Goal: Task Accomplishment & Management: Manage account settings

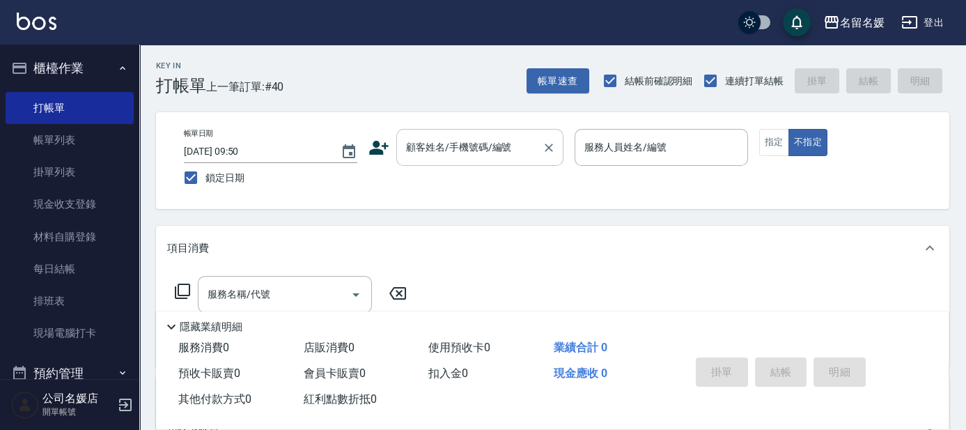
click at [446, 139] on div "顧客姓名/手機號碼/編號 顧客姓名/手機號碼/編號" at bounding box center [479, 147] width 167 height 37
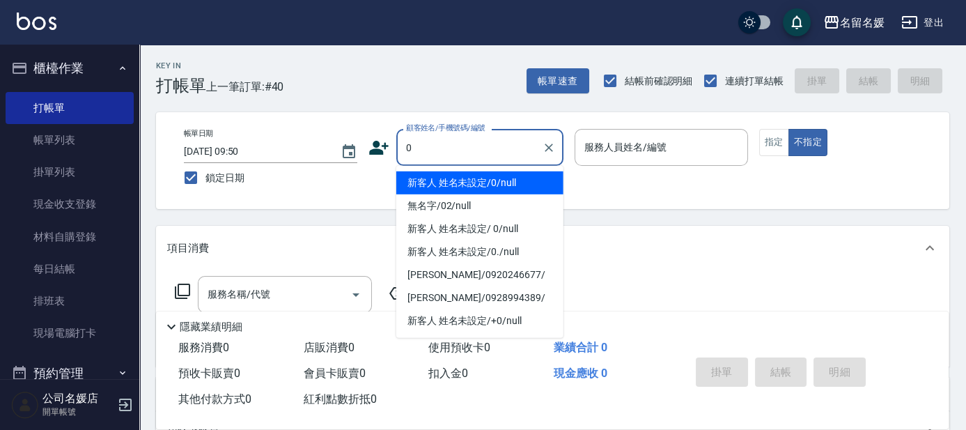
type input "0"
type input "新客人 姓名未設定/0/null"
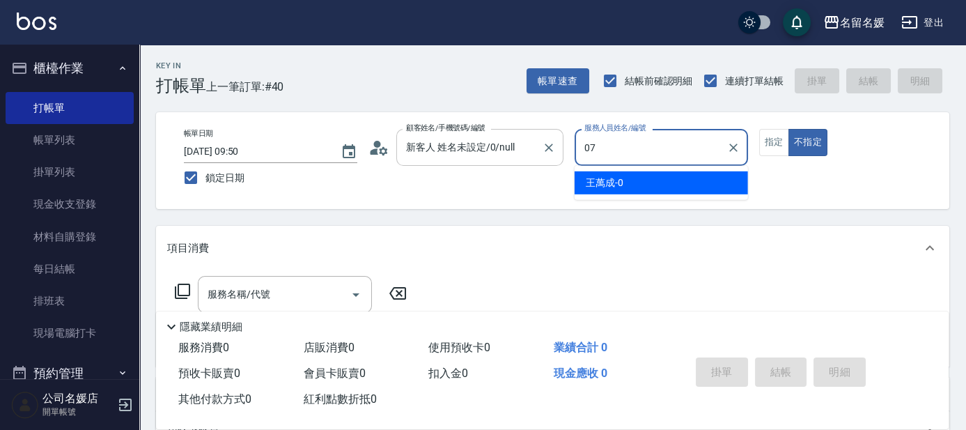
type input "07"
type button "false"
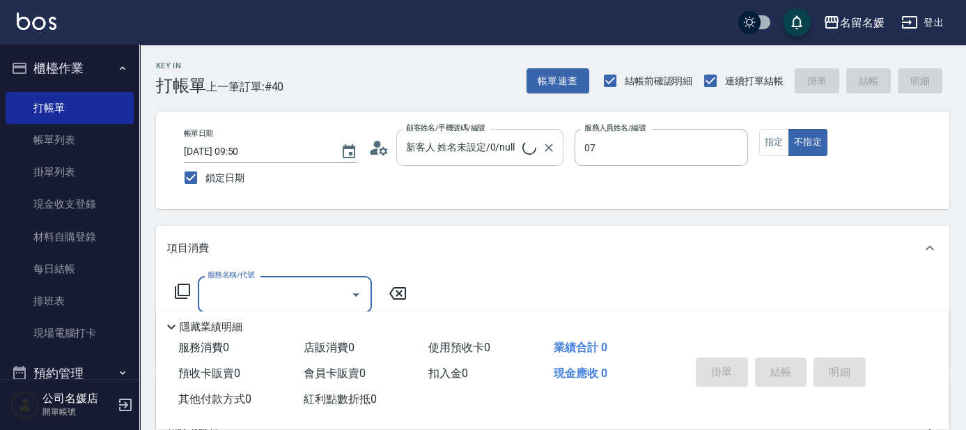
type input "[PERSON_NAME]-07"
click at [781, 145] on button "指定" at bounding box center [774, 142] width 30 height 27
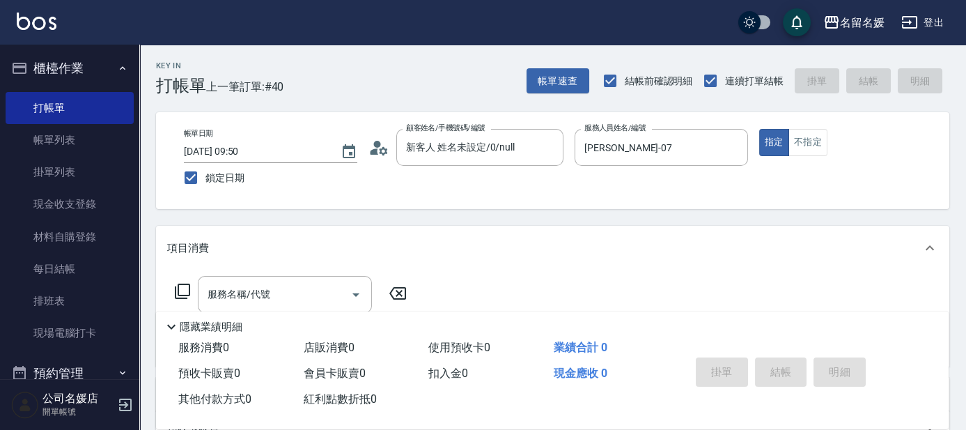
scroll to position [189, 0]
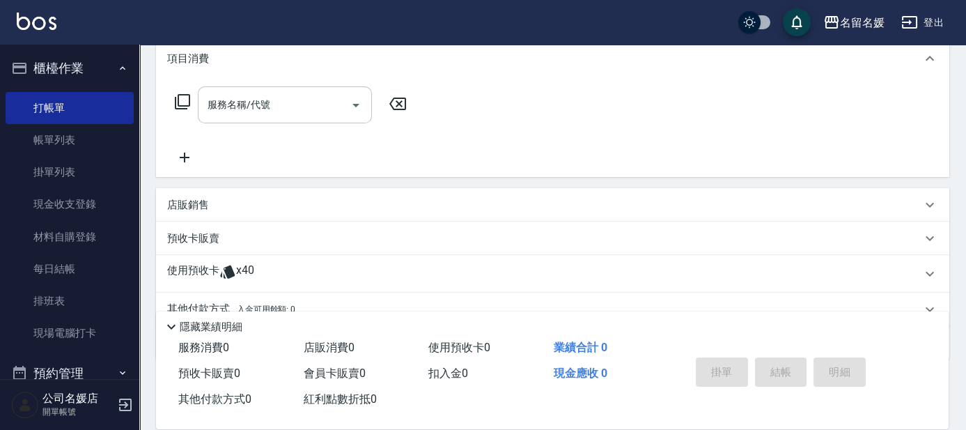
click at [302, 100] on input "服務名稱/代號" at bounding box center [274, 105] width 141 height 24
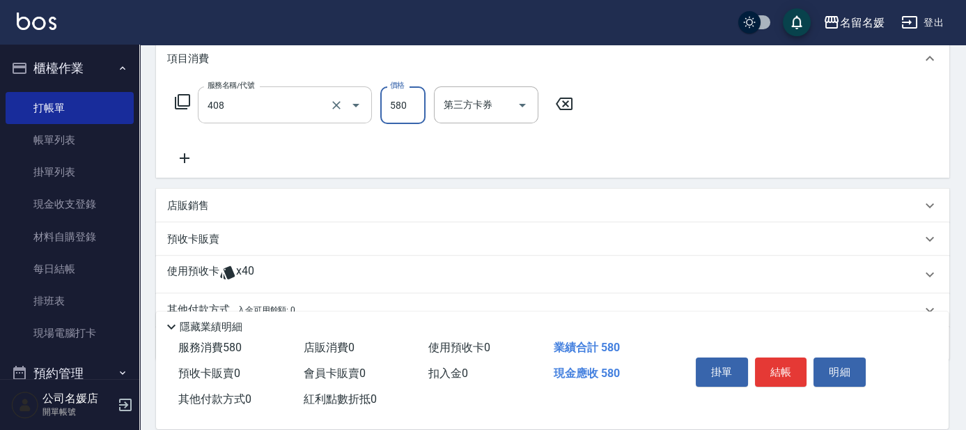
type input "剪髮(580)(408)"
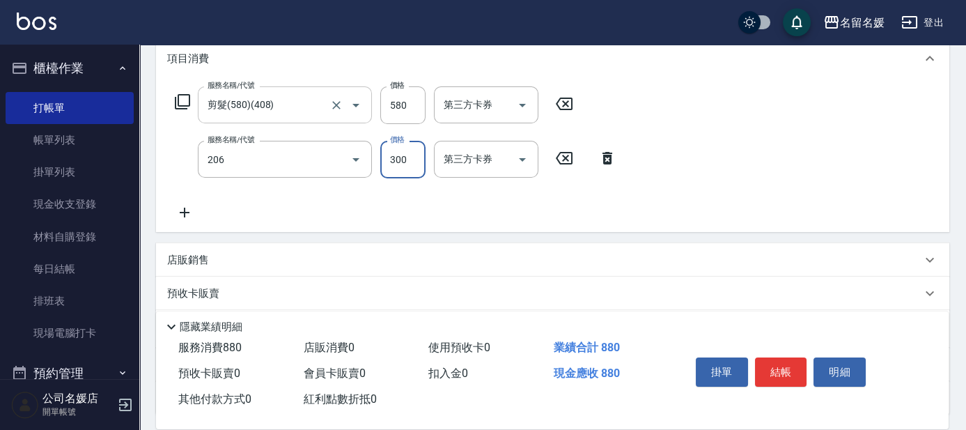
type input "洗髮[300](206)"
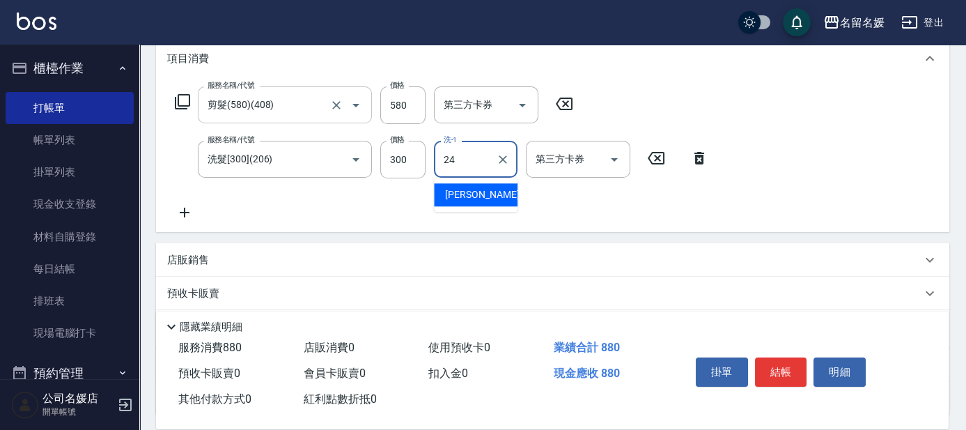
type input "[PERSON_NAME]-24"
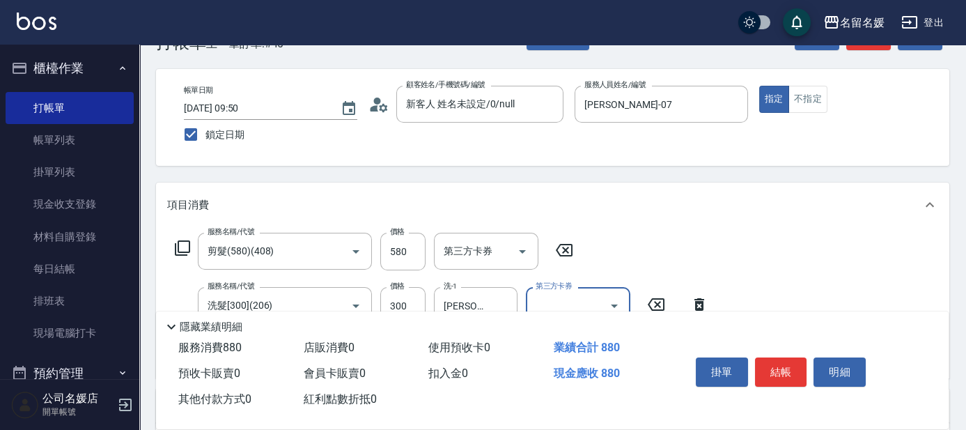
scroll to position [0, 0]
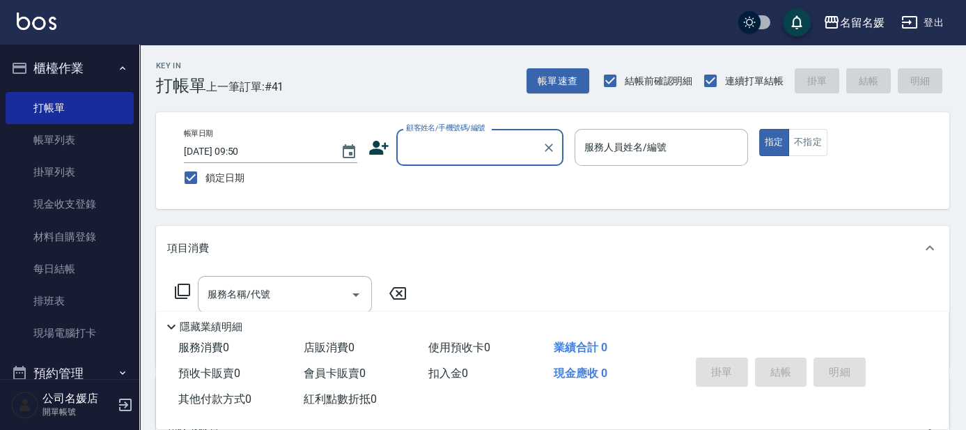
click at [0, 386] on div "公司名媛店 開單帳號" at bounding box center [69, 405] width 139 height 50
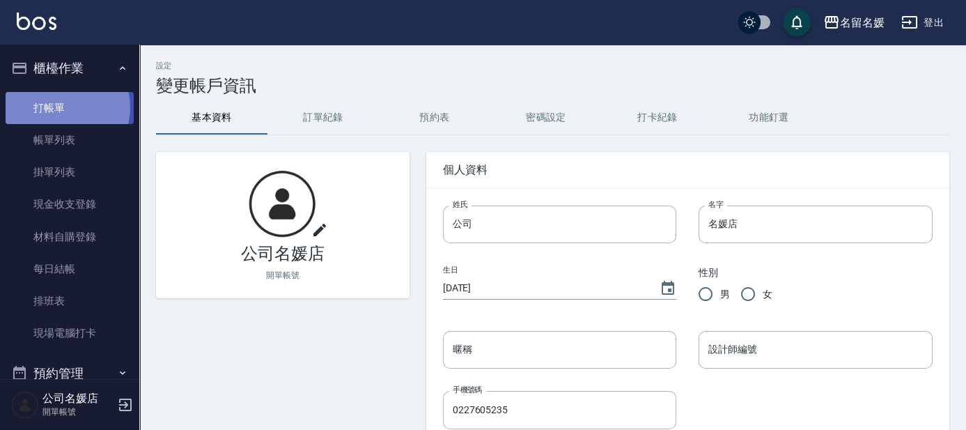
click at [61, 108] on link "打帳單" at bounding box center [70, 108] width 128 height 32
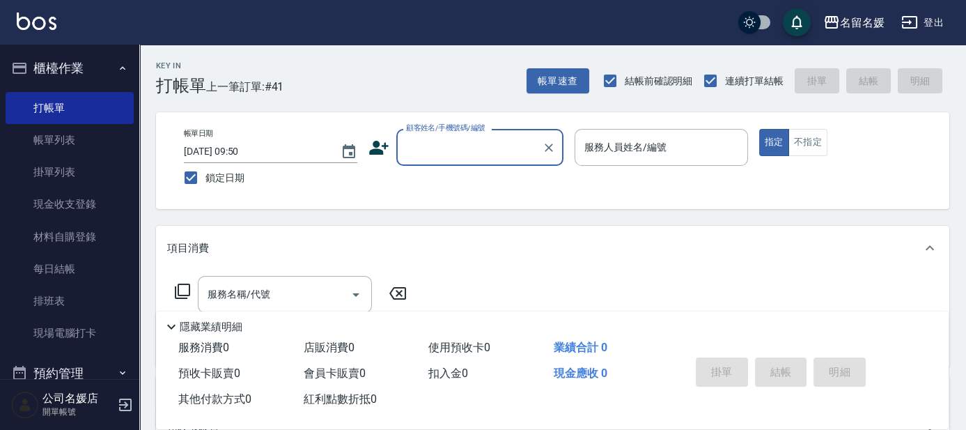
click at [472, 149] on input "顧客姓名/手機號碼/編號" at bounding box center [470, 147] width 134 height 24
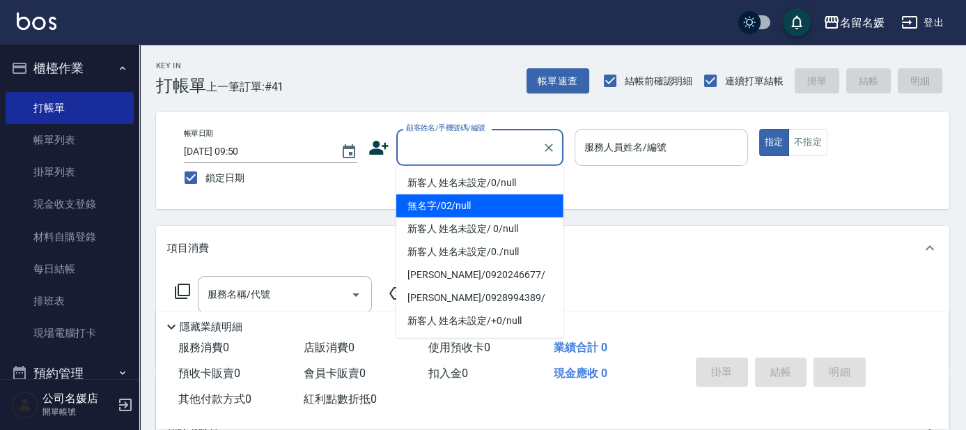
drag, startPoint x: 482, startPoint y: 203, endPoint x: 656, endPoint y: 157, distance: 180.1
click at [497, 202] on li "無名字/02/null" at bounding box center [479, 205] width 167 height 23
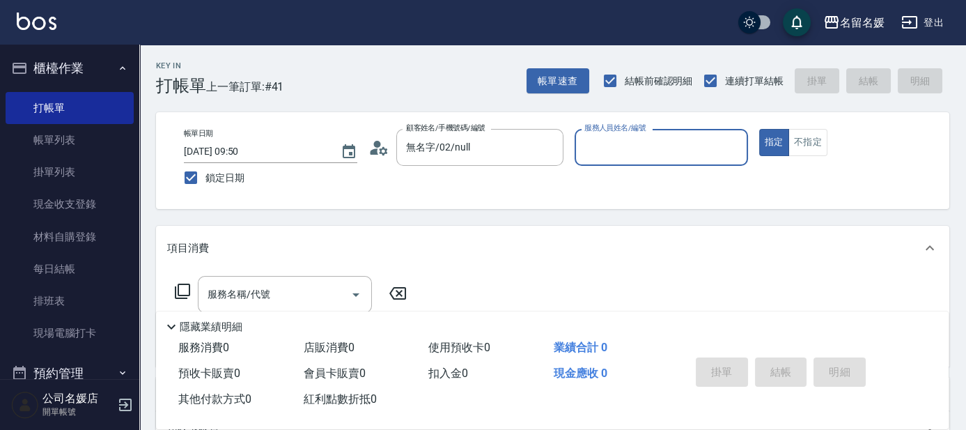
type input "無名字/02/null"
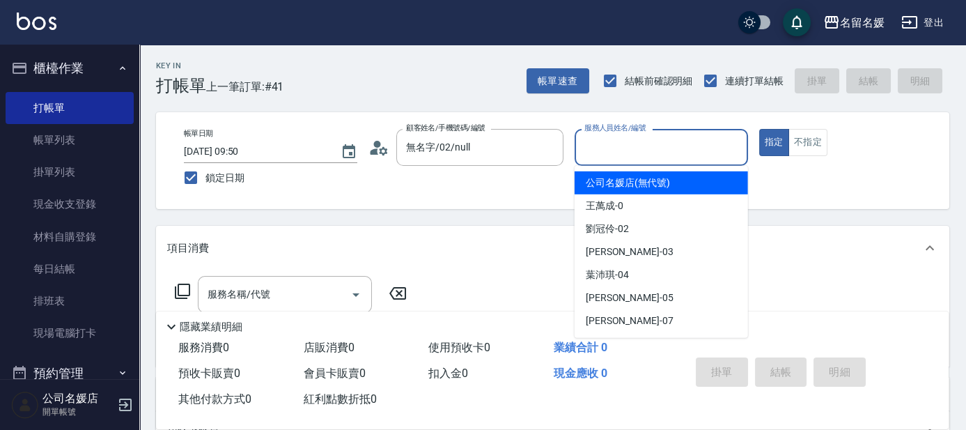
click at [660, 153] on input "服務人員姓名/編號" at bounding box center [661, 147] width 161 height 24
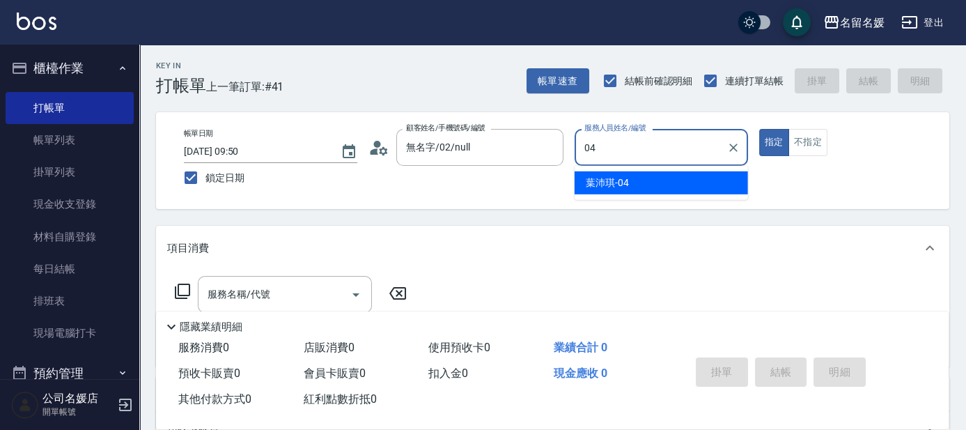
type input "04"
type button "true"
type input "[PERSON_NAME]-04"
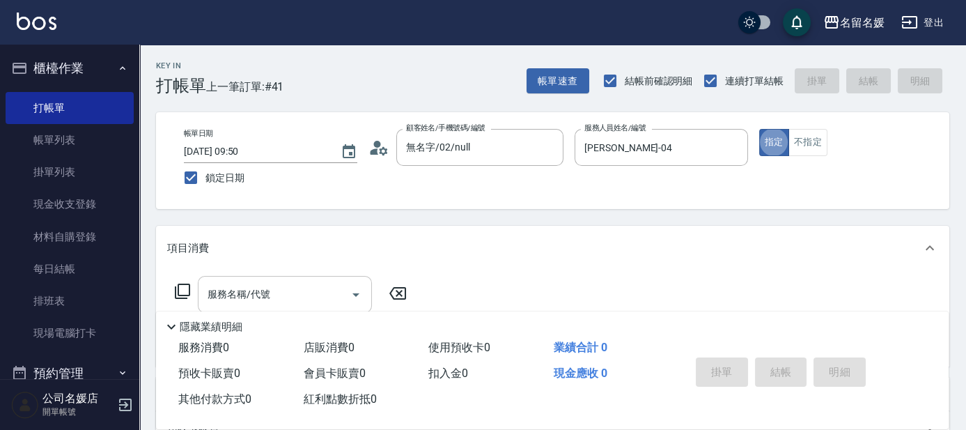
click at [304, 290] on input "服務名稱/代號" at bounding box center [274, 294] width 141 height 24
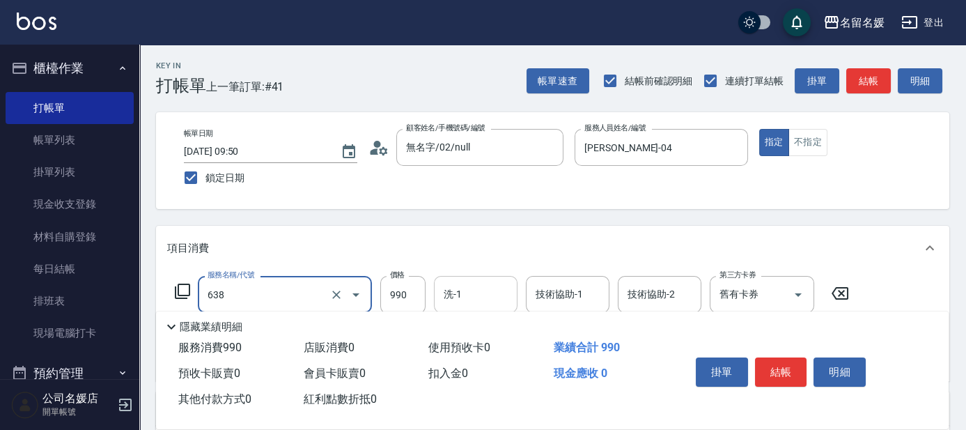
click at [469, 290] on input "洗-1" at bounding box center [475, 294] width 71 height 24
type input "(芙)頭皮養護套卡(638)"
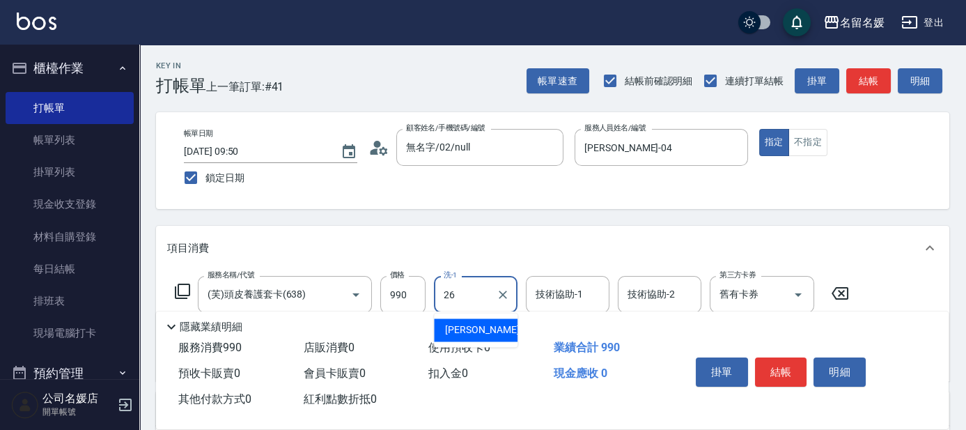
type input "[PERSON_NAME]-26"
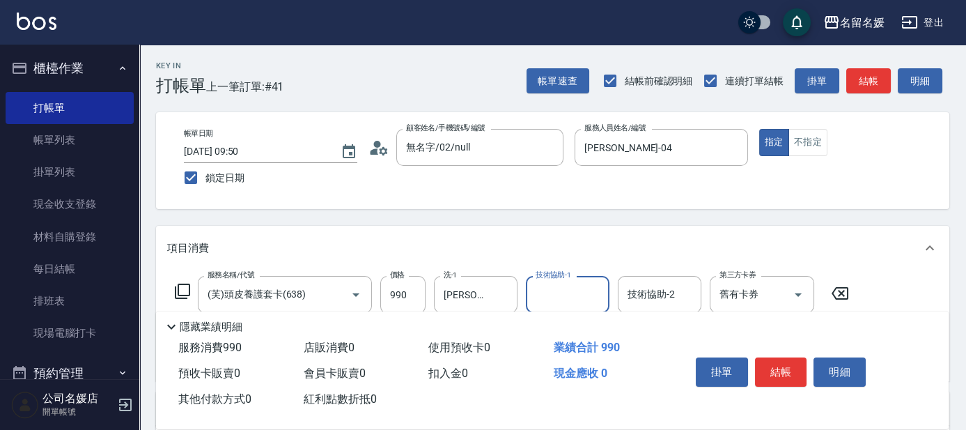
click at [549, 299] on input "技術協助-1" at bounding box center [567, 294] width 71 height 24
type input "[PERSON_NAME]-26"
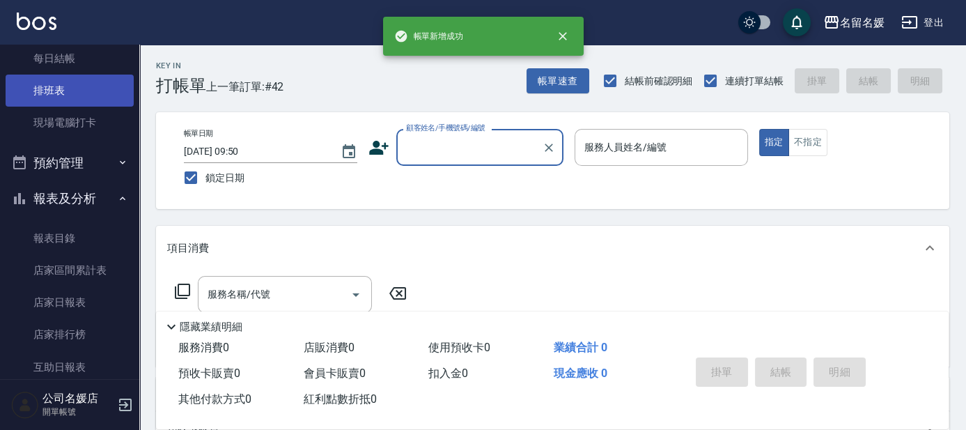
scroll to position [316, 0]
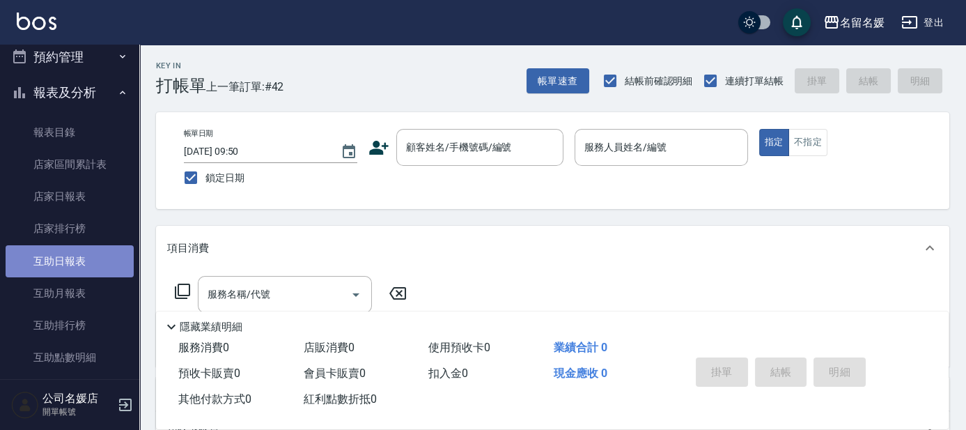
click at [93, 262] on link "互助日報表" at bounding box center [70, 261] width 128 height 32
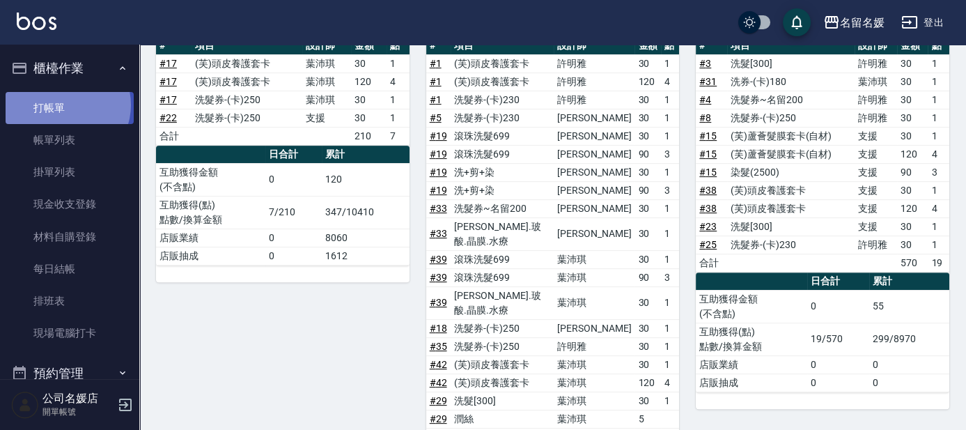
click at [66, 104] on link "打帳單" at bounding box center [70, 108] width 128 height 32
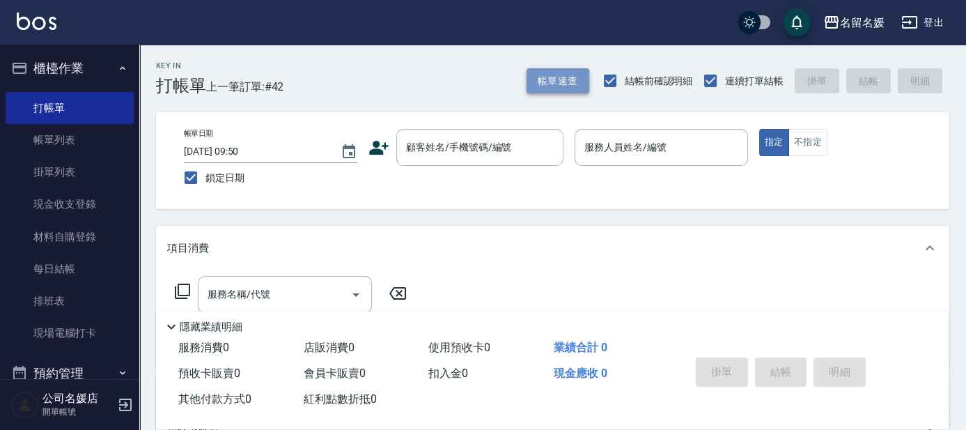
click at [557, 83] on button "帳單速查" at bounding box center [558, 81] width 63 height 26
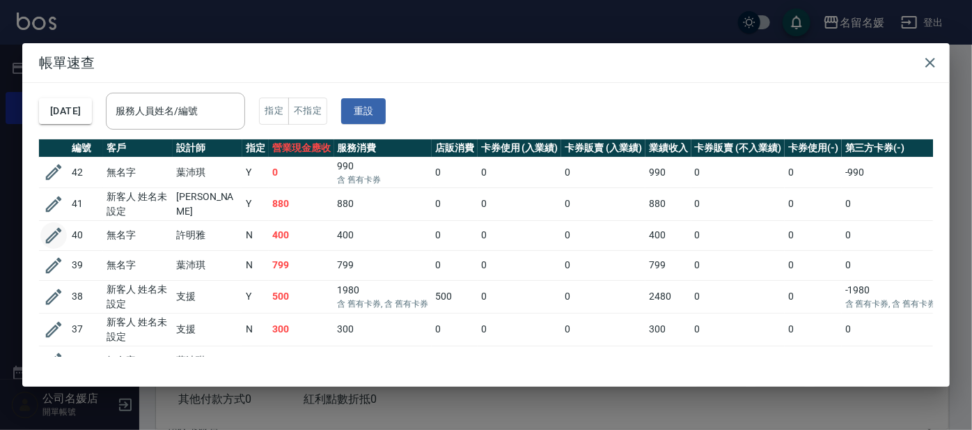
click at [52, 236] on icon "button" at bounding box center [53, 235] width 21 height 21
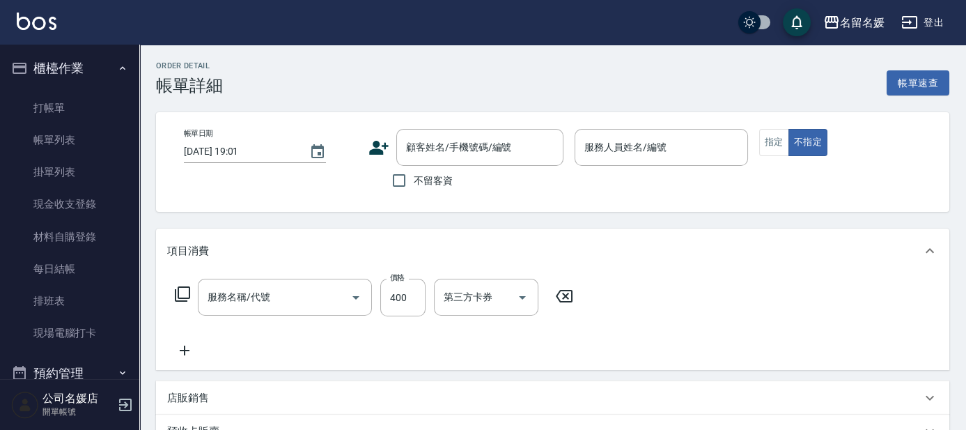
type input "[DATE] 09:50"
type input "[PERSON_NAME]-08"
type input "剪髮(400)(406)"
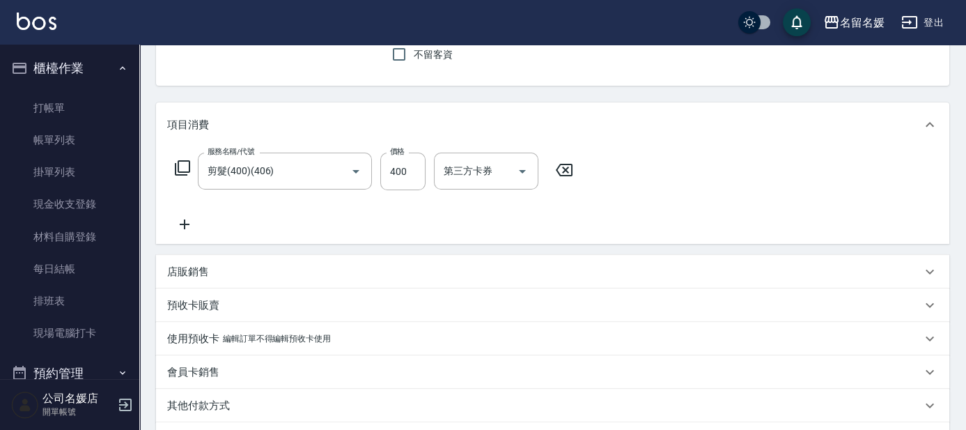
type input "無名字/02/null"
click at [180, 221] on icon at bounding box center [184, 224] width 35 height 17
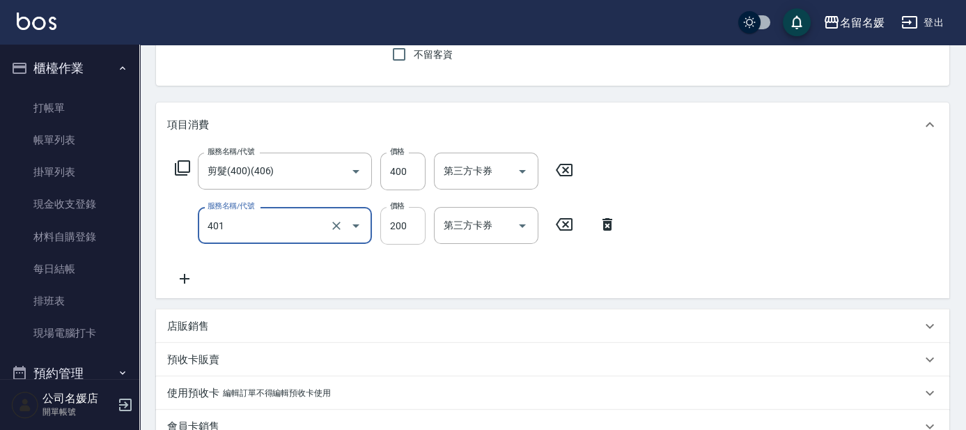
click at [415, 223] on input "200" at bounding box center [402, 226] width 45 height 38
type input "剪髮(200)(401)"
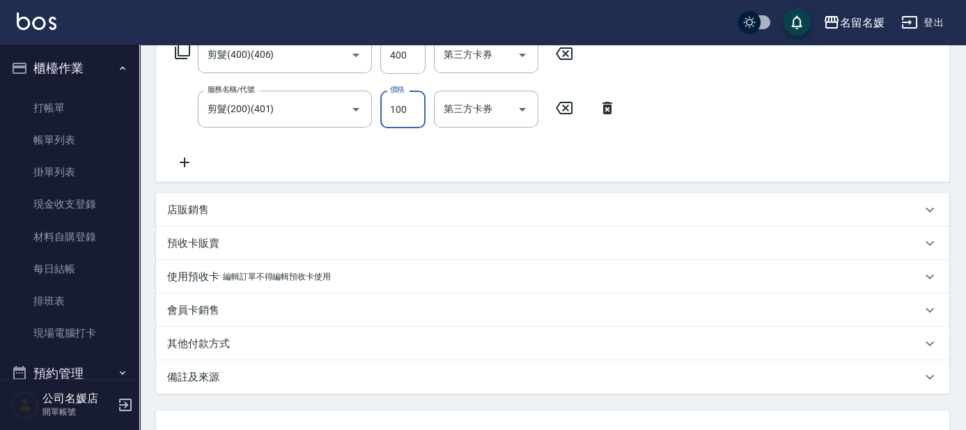
scroll to position [355, 0]
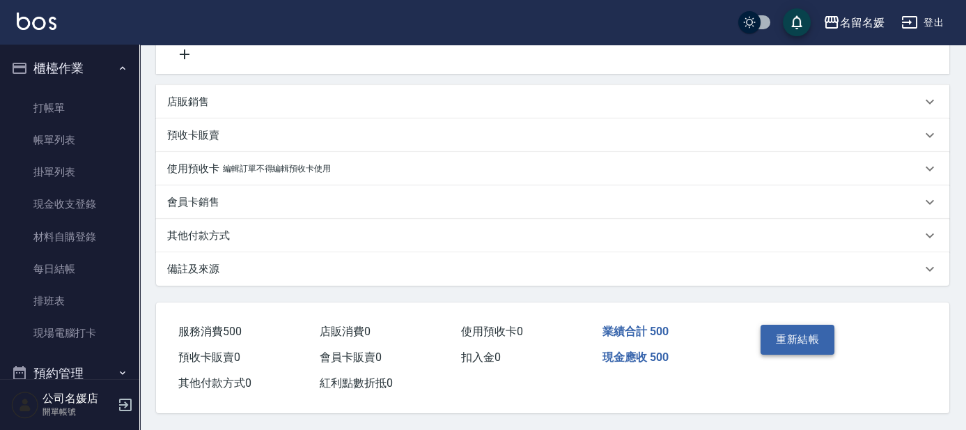
type input "100"
click at [779, 327] on button "重新結帳" at bounding box center [798, 339] width 74 height 29
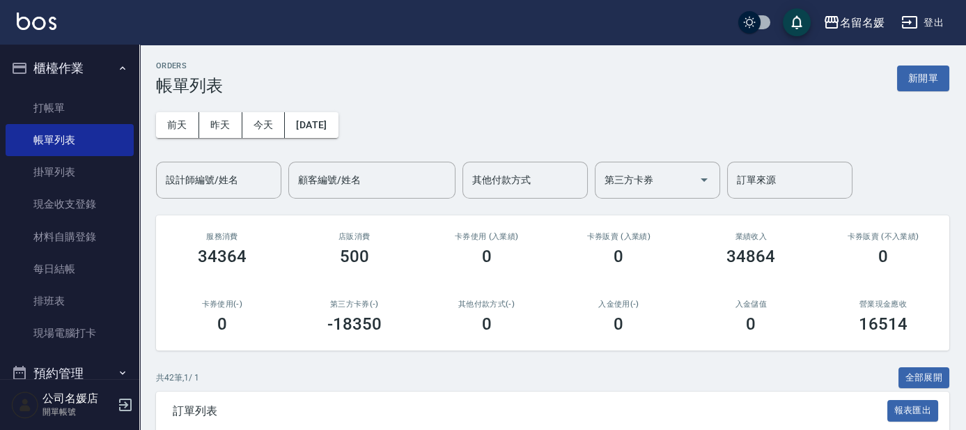
scroll to position [25, 0]
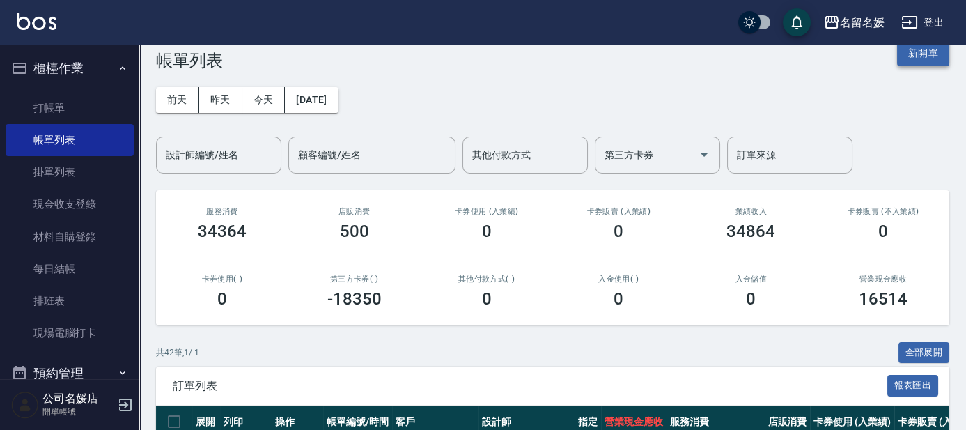
click at [934, 54] on button "新開單" at bounding box center [923, 53] width 52 height 26
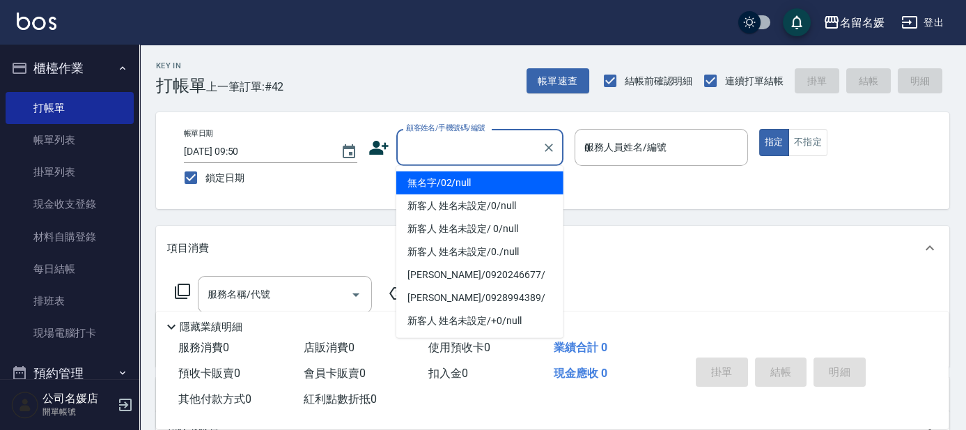
type input "03"
type input "無名字/02/null"
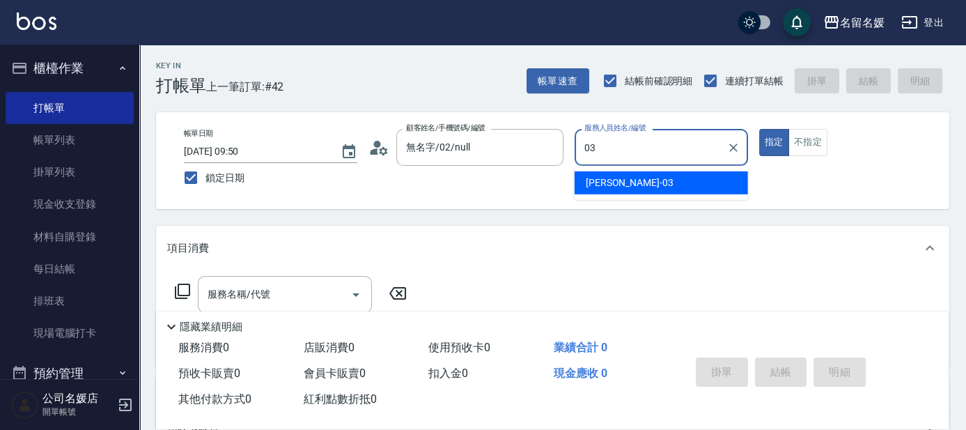
type input "03"
type button "true"
type input "[PERSON_NAME]-03"
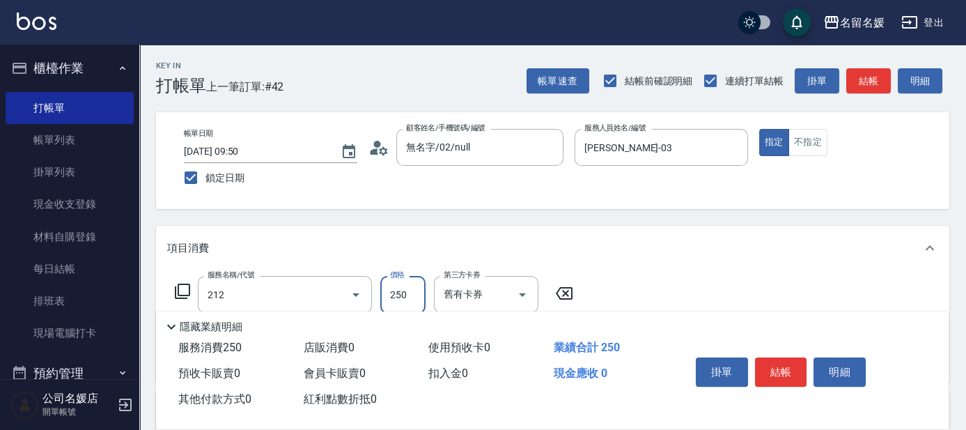
type input "洗髮券-(卡)250(212)"
type input "250"
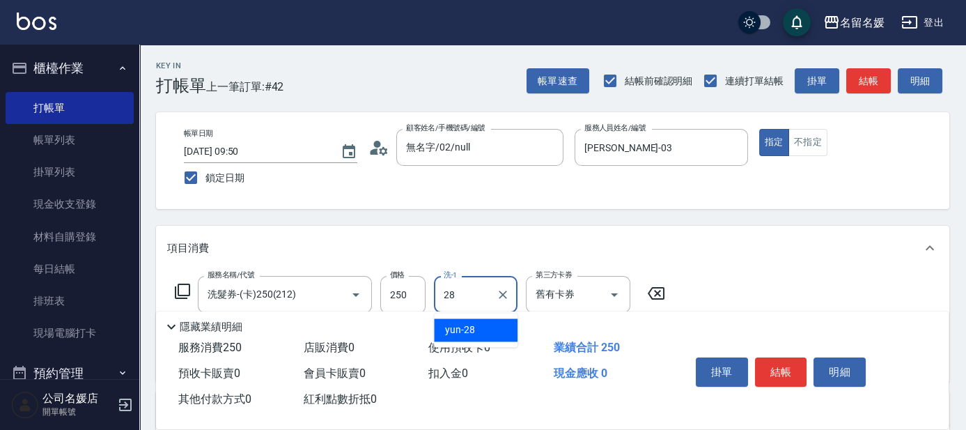
type input "yun-28"
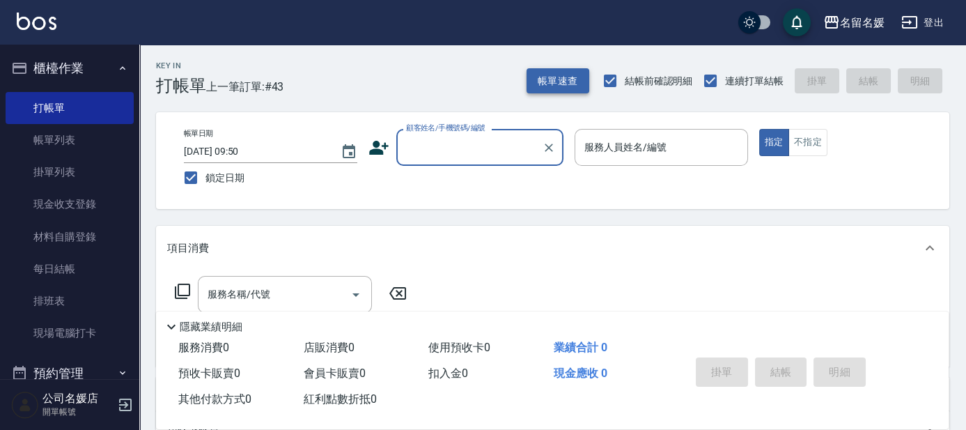
click at [559, 82] on button "帳單速查" at bounding box center [558, 81] width 63 height 26
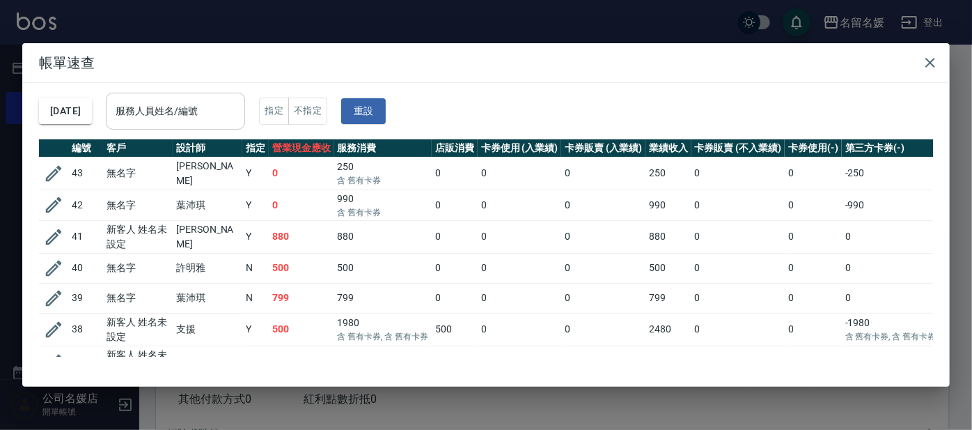
click at [193, 107] on div "服務人員姓名/編號 服務人員姓名/編號" at bounding box center [175, 111] width 139 height 37
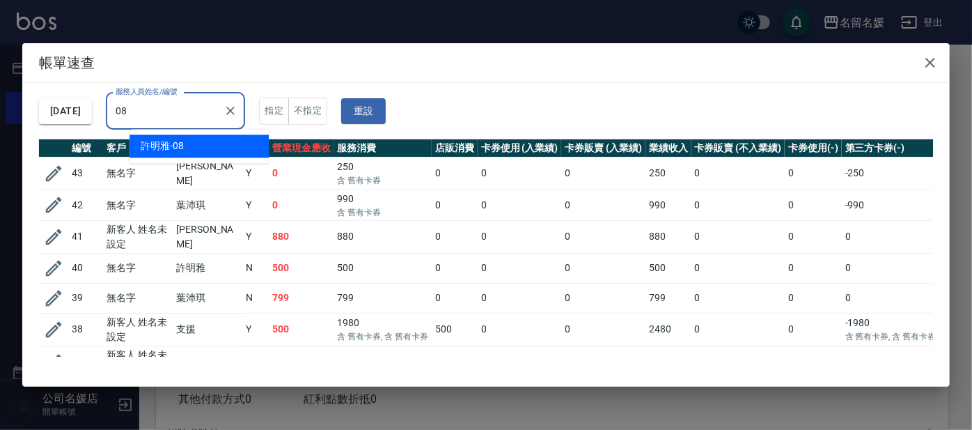
click at [201, 139] on div "[PERSON_NAME]-08" at bounding box center [199, 145] width 139 height 23
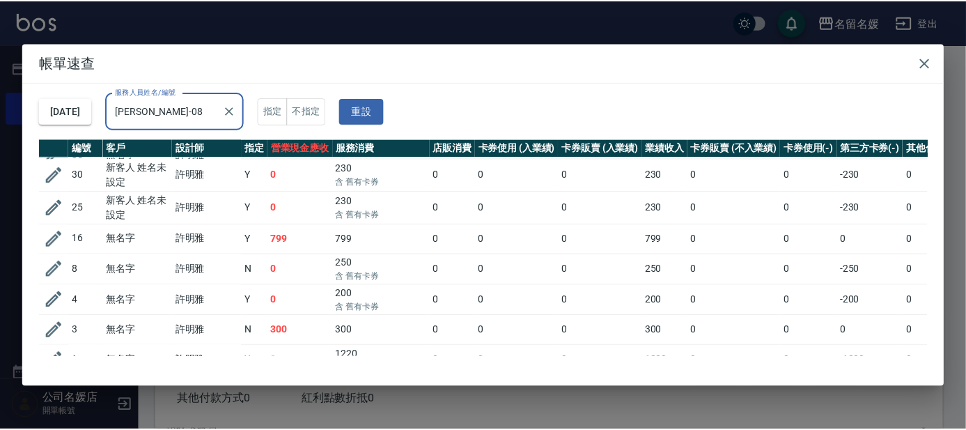
scroll to position [104, 0]
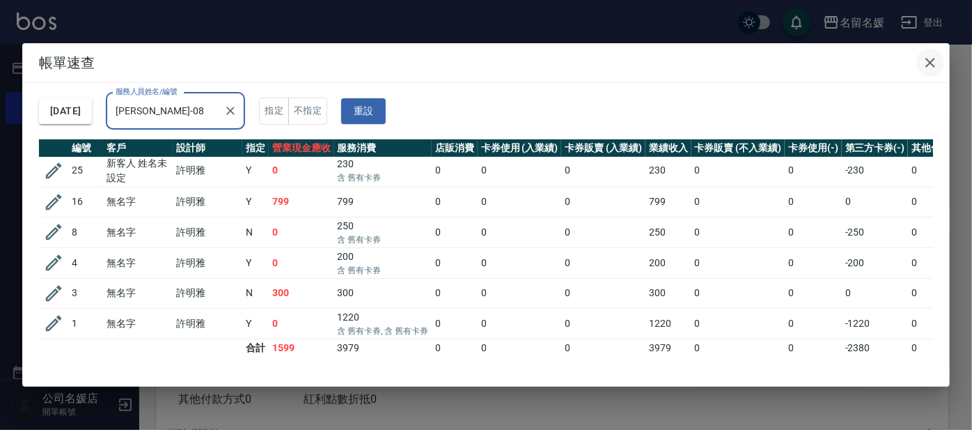
type input "[PERSON_NAME]-08"
drag, startPoint x: 931, startPoint y: 58, endPoint x: 0, endPoint y: 162, distance: 936.3
click at [929, 59] on icon "button" at bounding box center [930, 62] width 17 height 17
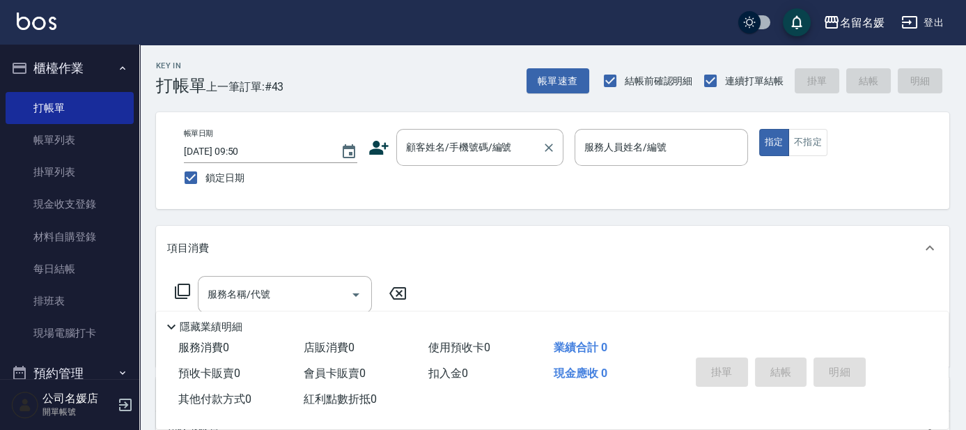
click at [462, 165] on div "顧客姓名/手機號碼/編號" at bounding box center [479, 147] width 167 height 37
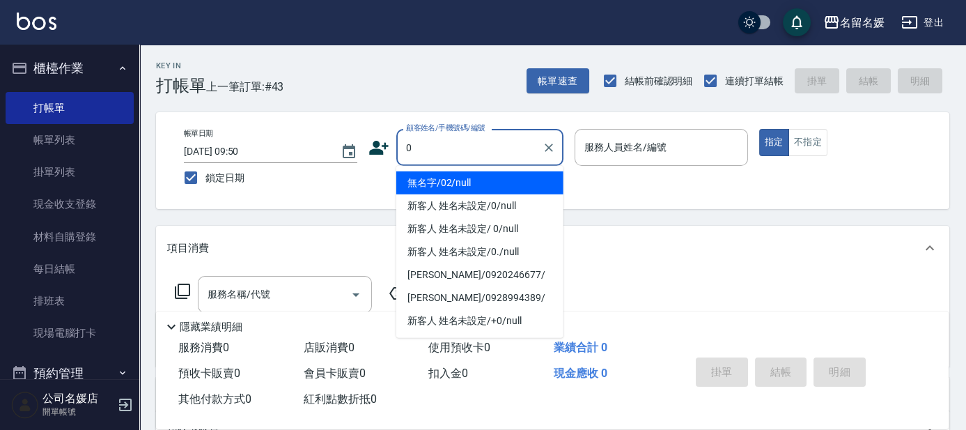
type input "0"
type input "13"
type input "無名字/02/null"
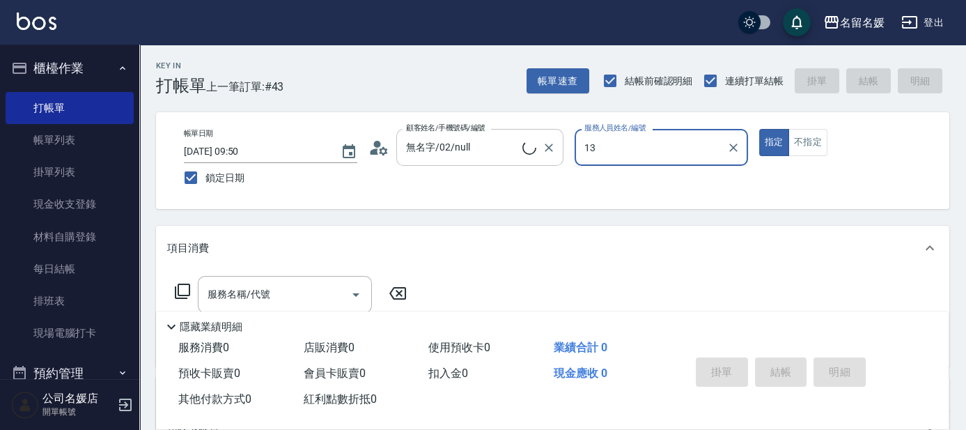
type input "1"
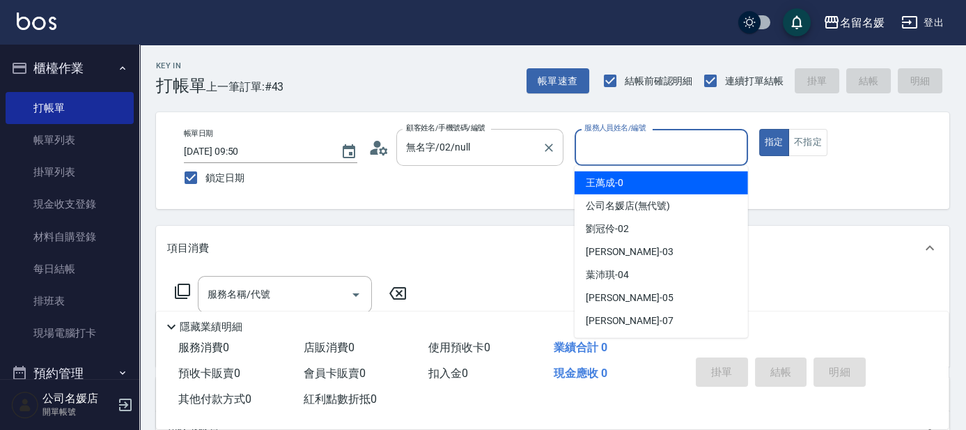
type input "新客人 姓名未設定/0/null"
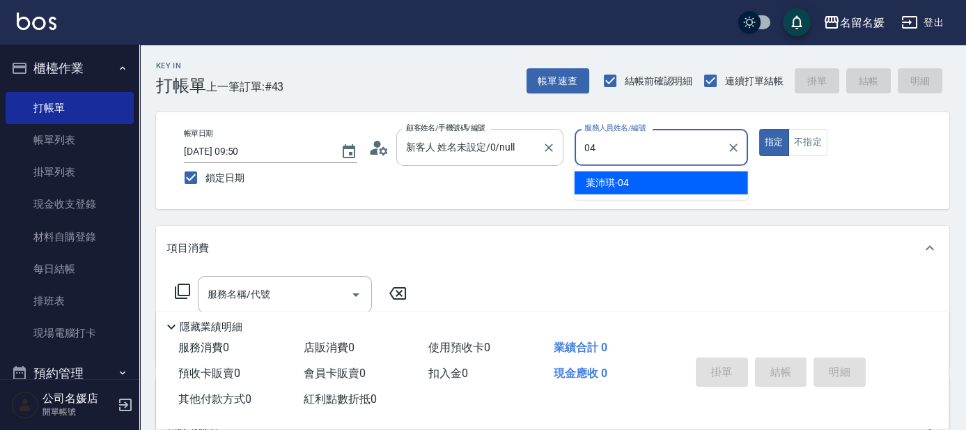
type input "[PERSON_NAME]-04"
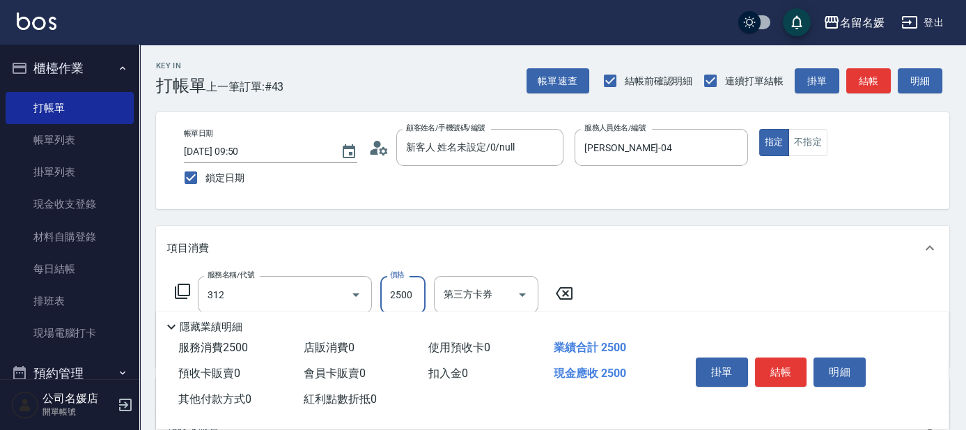
type input "生化離子燙(自材)(312)"
type input "2800"
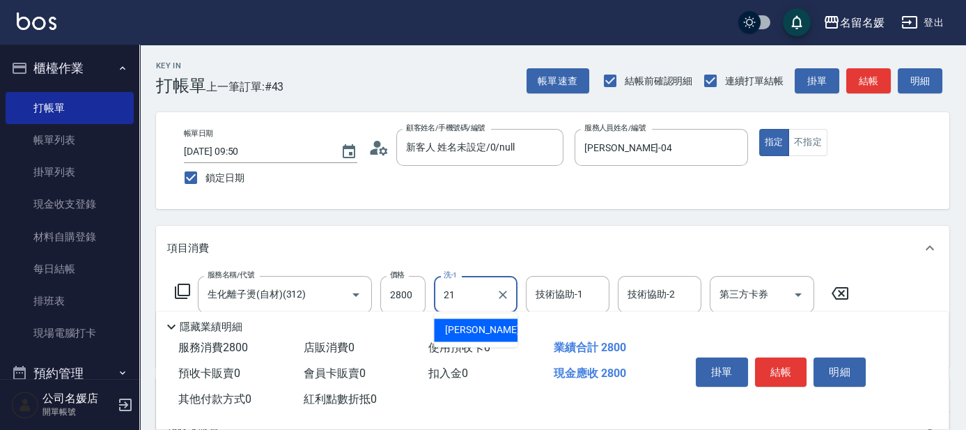
type input "21"
type input "2"
type input "[PERSON_NAME]-21"
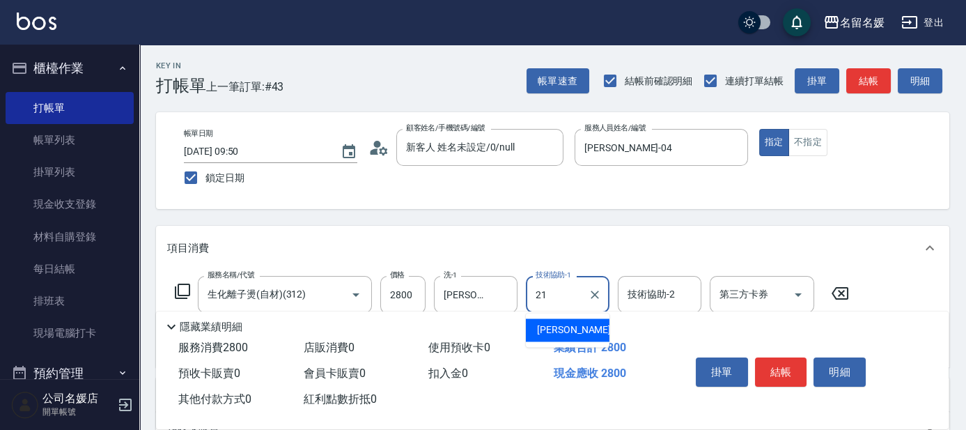
type input "[PERSON_NAME]-21"
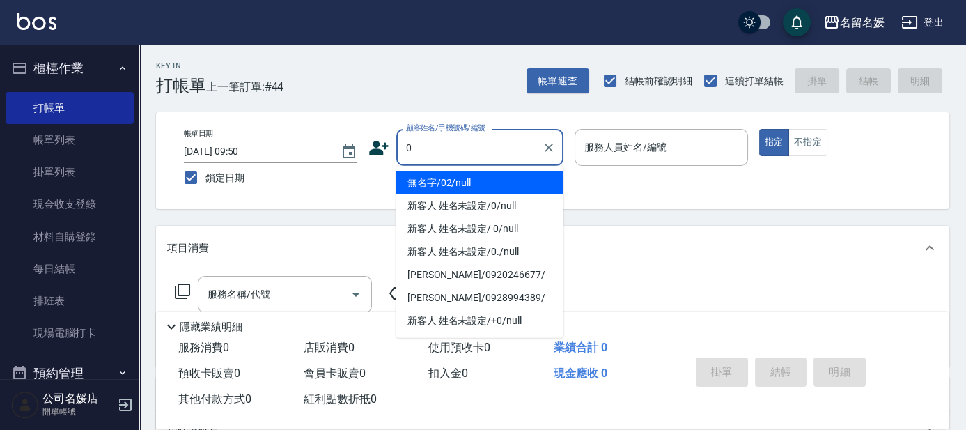
type input "0"
type input "08"
type input "無名字/02/null"
type input "[PERSON_NAME]-08"
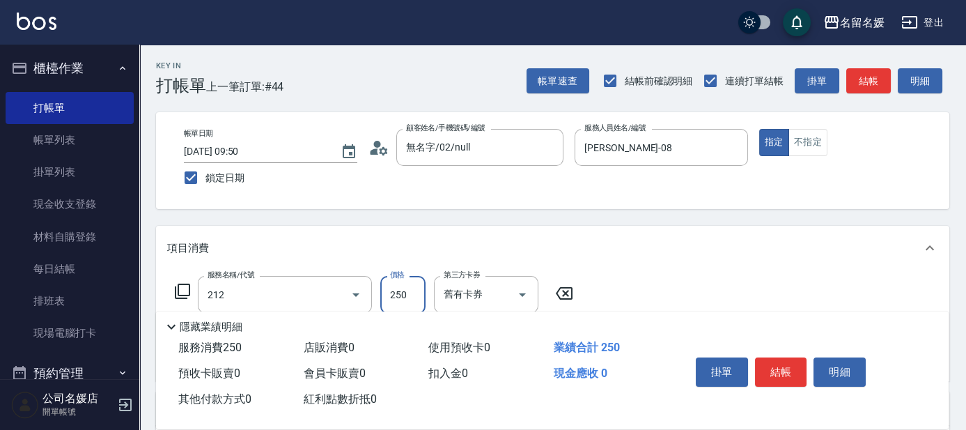
type input "洗髮券-(卡)250(212)"
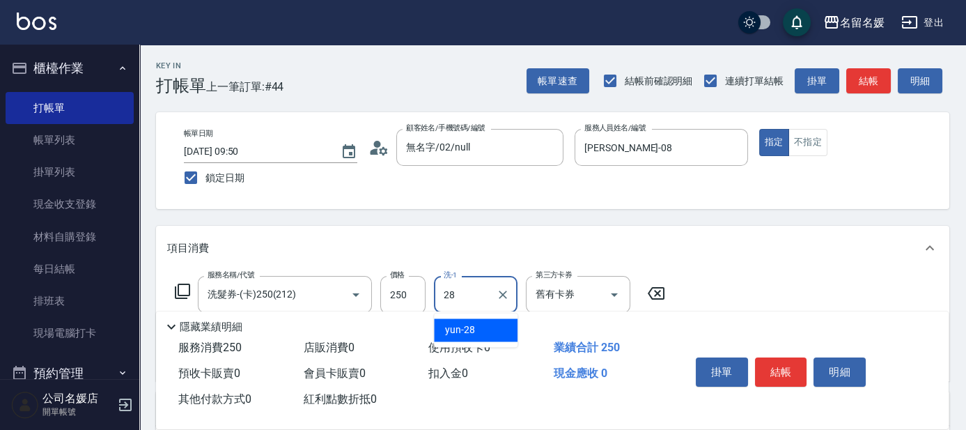
type input "yun-28"
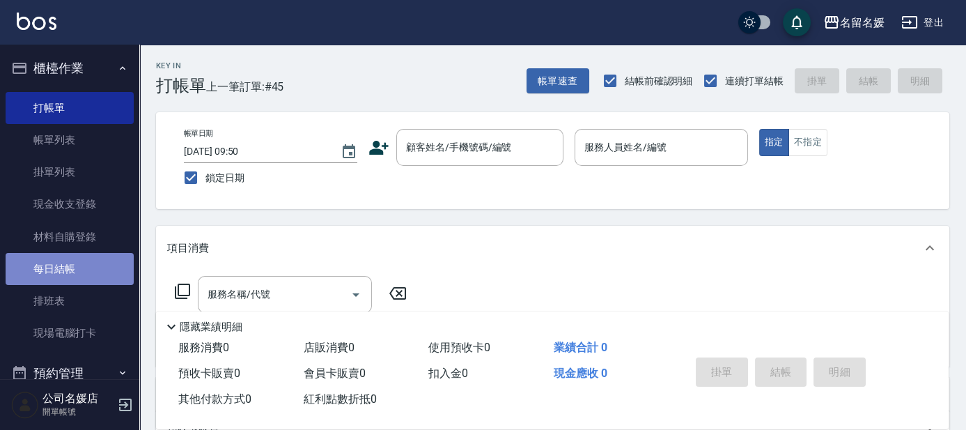
click at [84, 267] on link "每日結帳" at bounding box center [70, 269] width 128 height 32
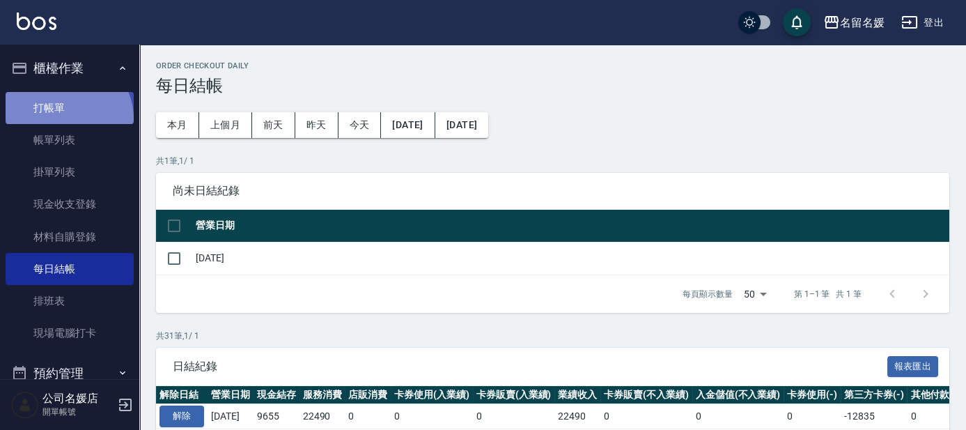
click at [65, 118] on link "打帳單" at bounding box center [70, 108] width 128 height 32
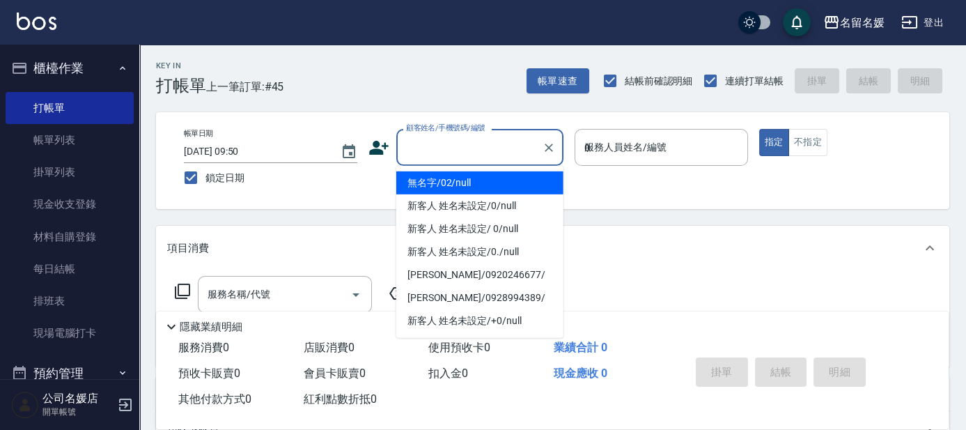
type input "03"
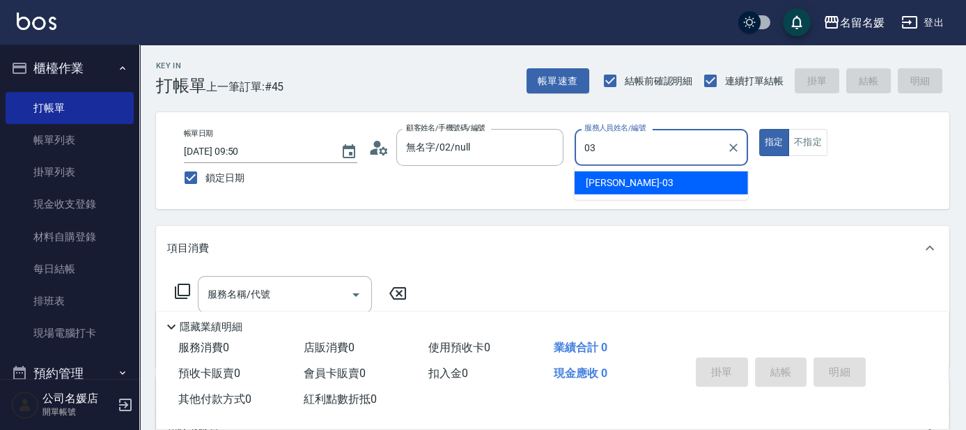
type input "無名字/02/null"
type input "03"
type button "true"
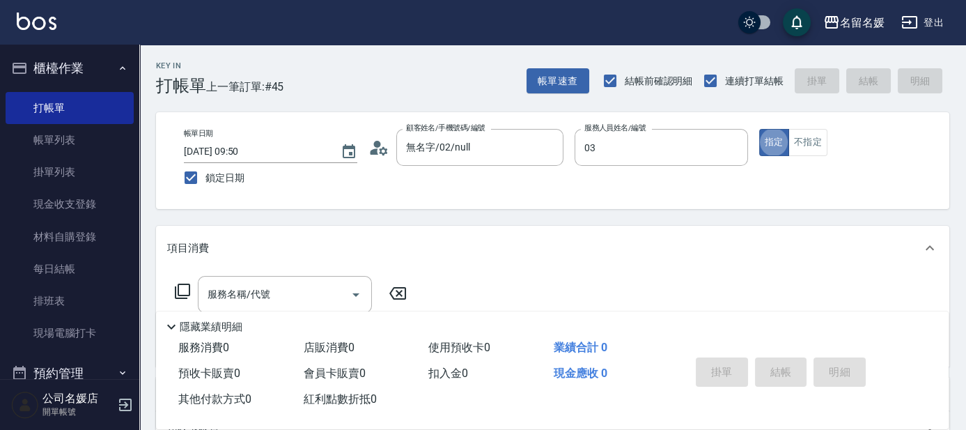
type input "[PERSON_NAME]-03"
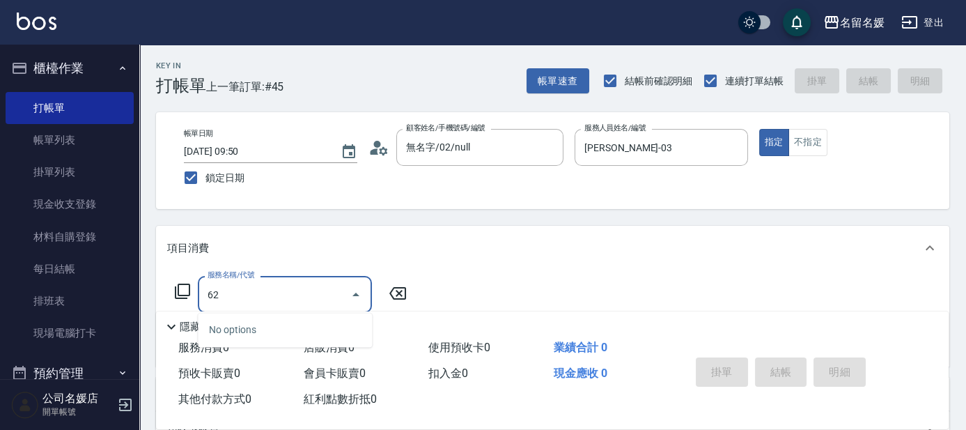
type input "626"
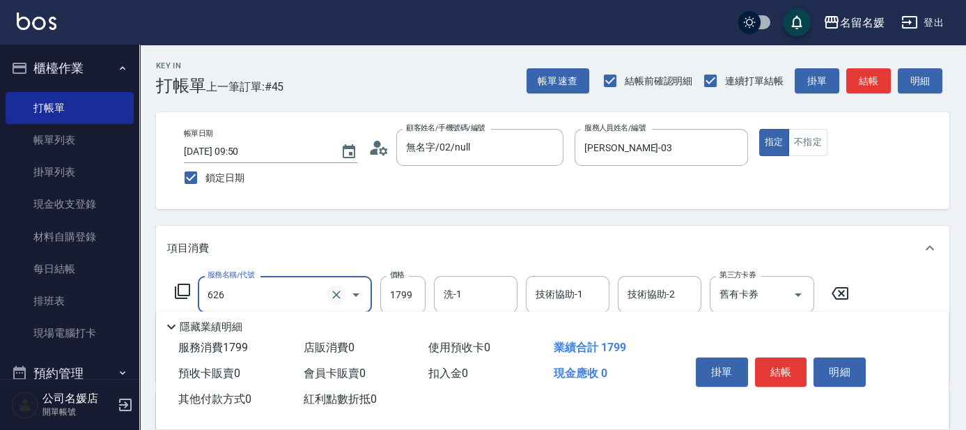
click at [327, 290] on button "Clear" at bounding box center [337, 295] width 20 height 20
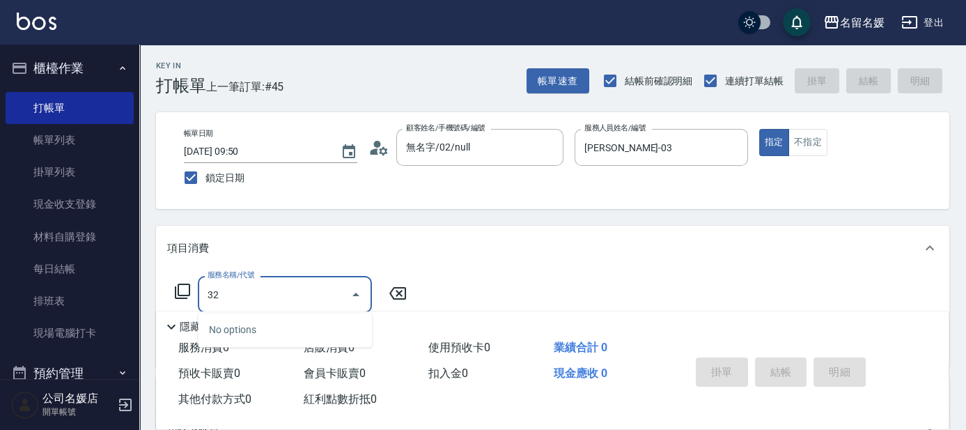
type input "3"
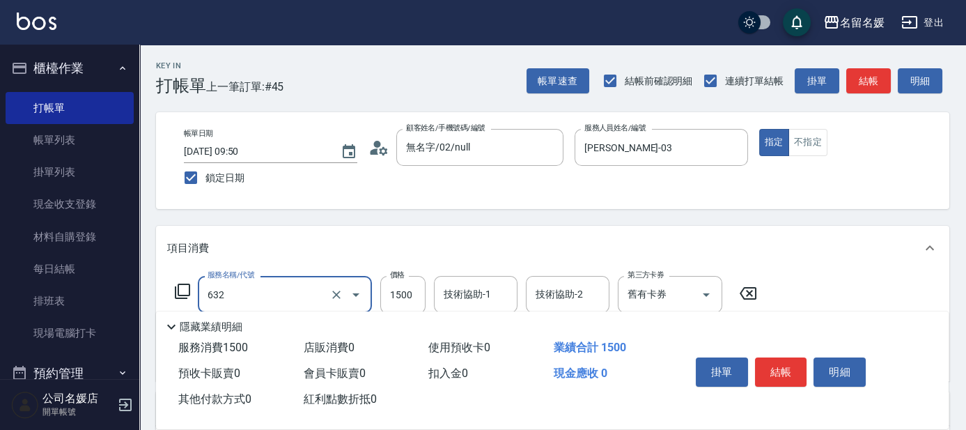
type input "染髮券[1500自材](632)"
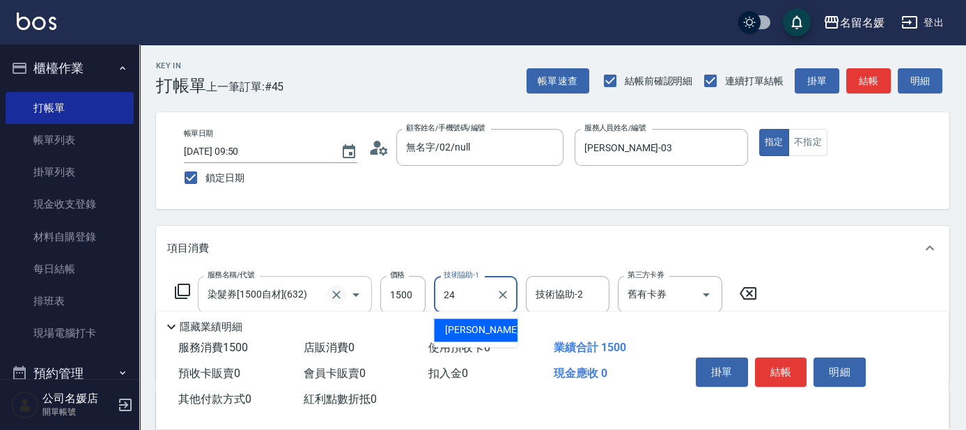
type input "[PERSON_NAME]-24"
type input "[PERSON_NAME].玻酸.晶膜.水療(635)"
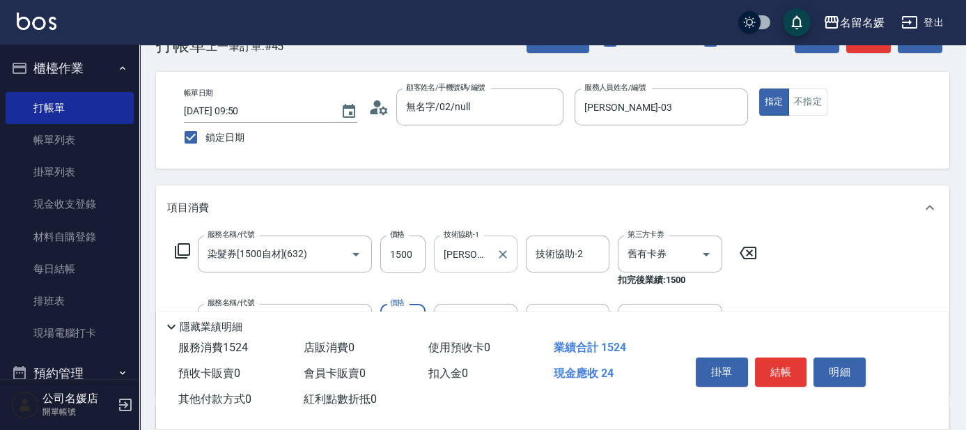
scroll to position [63, 0]
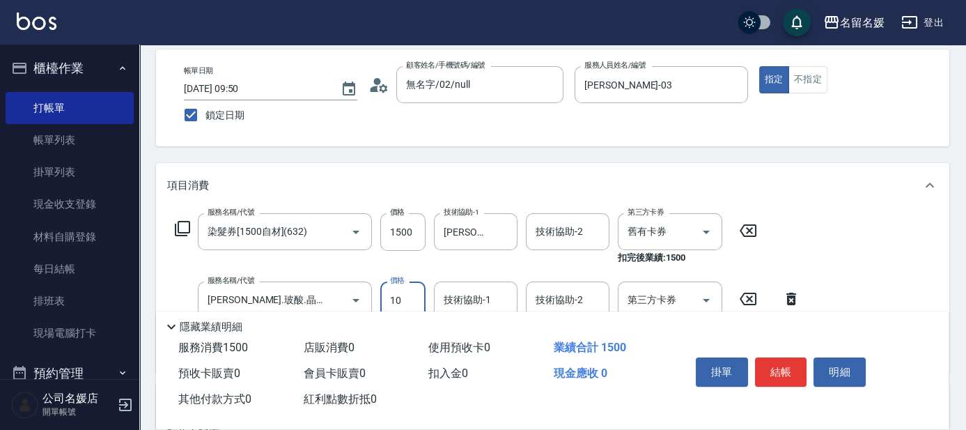
type input "100"
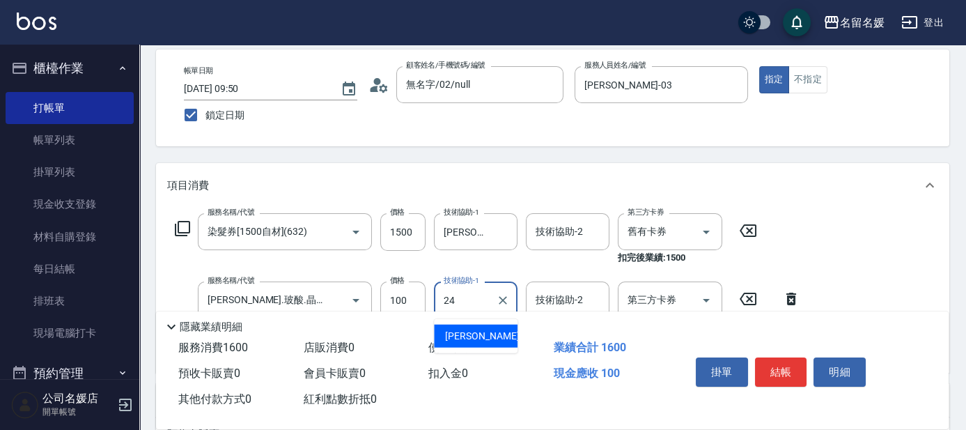
type input "[PERSON_NAME]-24"
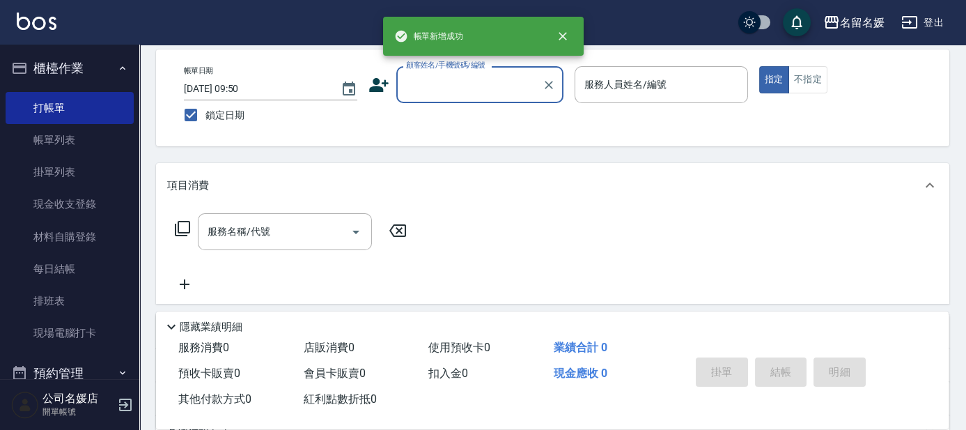
scroll to position [0, 0]
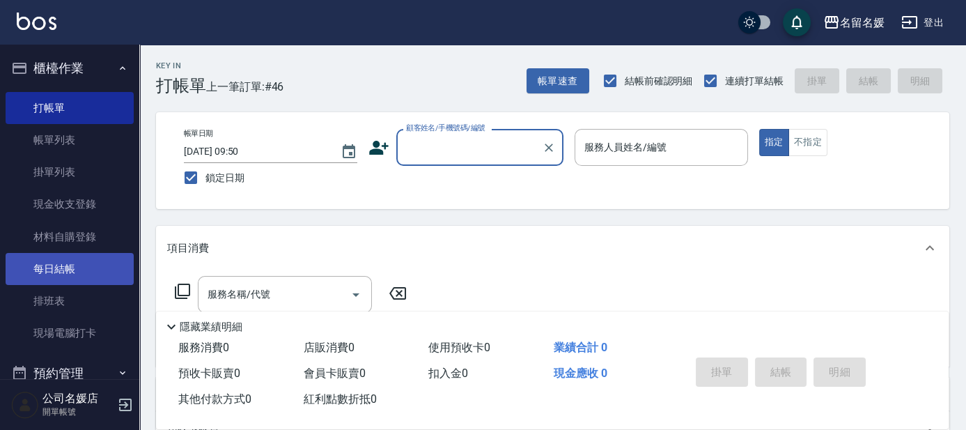
click at [95, 266] on link "每日結帳" at bounding box center [70, 269] width 128 height 32
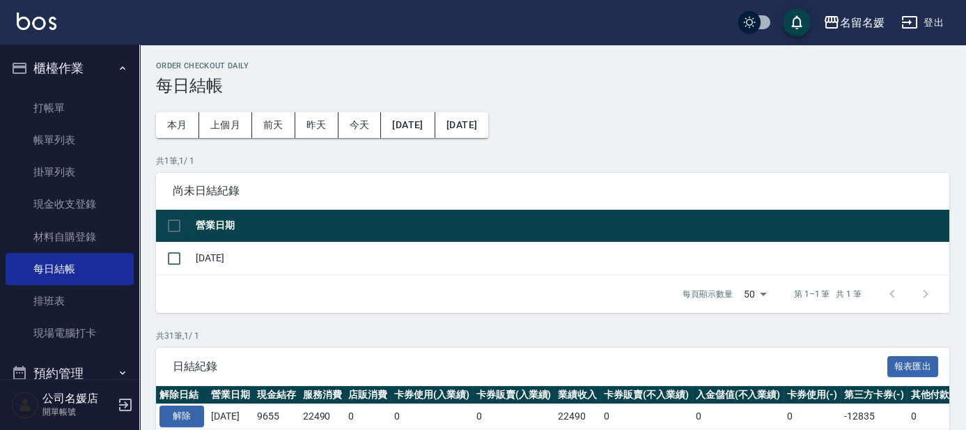
click at [169, 220] on input "checkbox" at bounding box center [173, 225] width 29 height 29
checkbox input "true"
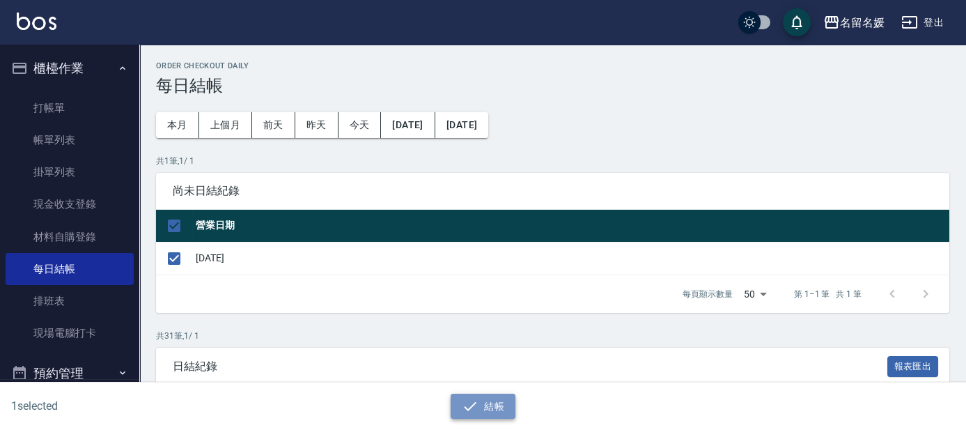
click at [495, 403] on button "結帳" at bounding box center [483, 407] width 65 height 26
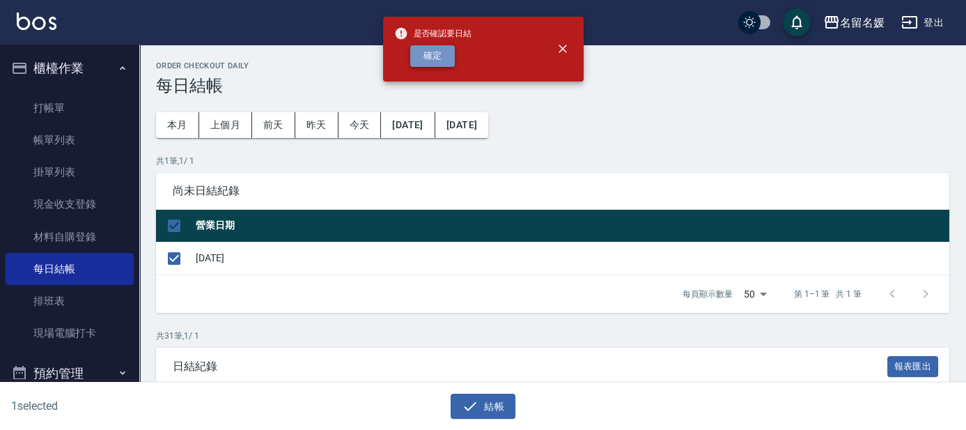
click at [436, 60] on button "確定" at bounding box center [432, 56] width 45 height 22
checkbox input "false"
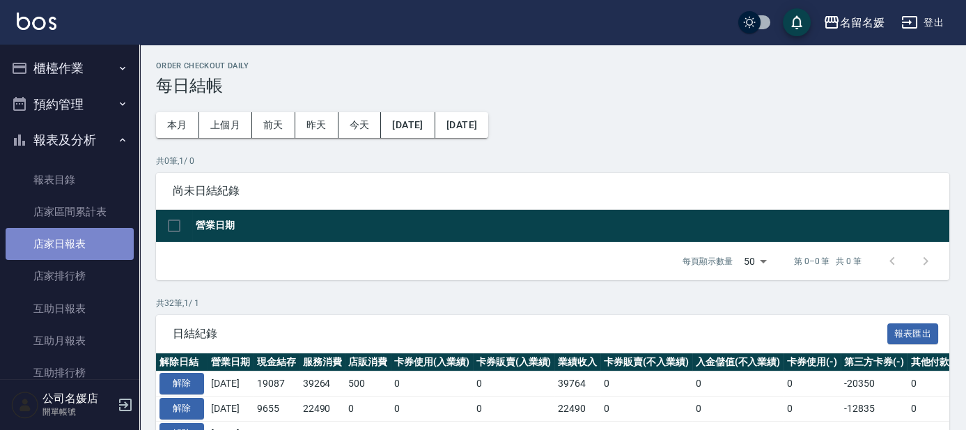
click at [81, 244] on link "店家日報表" at bounding box center [70, 244] width 128 height 32
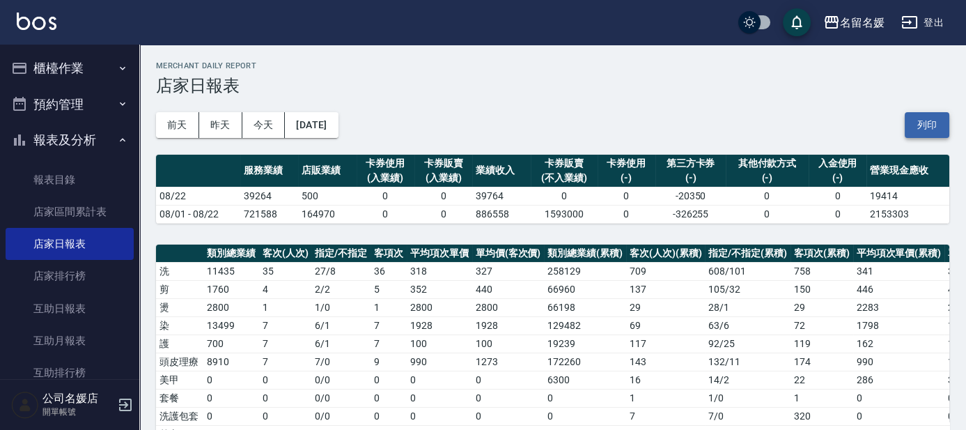
click at [931, 119] on button "列印" at bounding box center [927, 125] width 45 height 26
click at [85, 311] on link "互助日報表" at bounding box center [70, 309] width 128 height 32
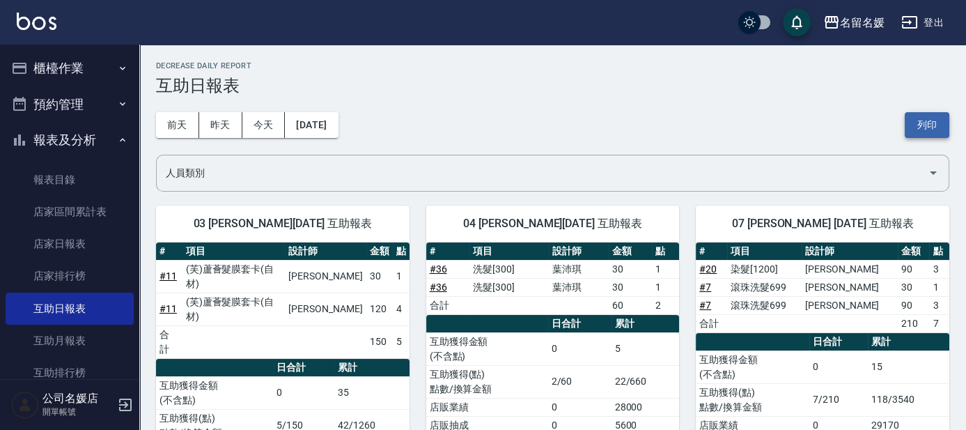
click at [921, 124] on button "列印" at bounding box center [927, 125] width 45 height 26
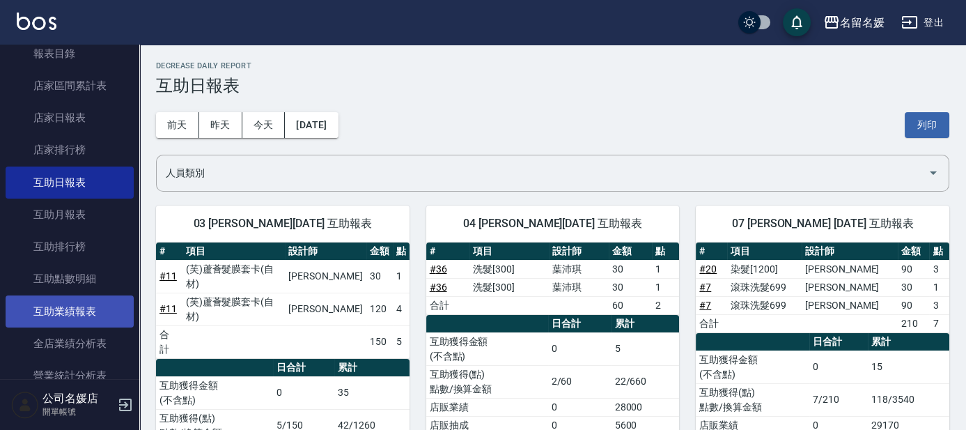
scroll to position [253, 0]
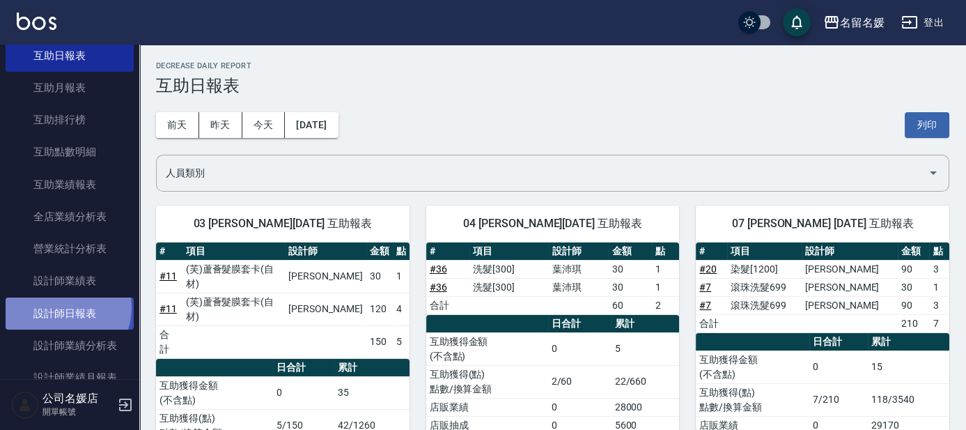
click at [65, 307] on link "設計師日報表" at bounding box center [70, 313] width 128 height 32
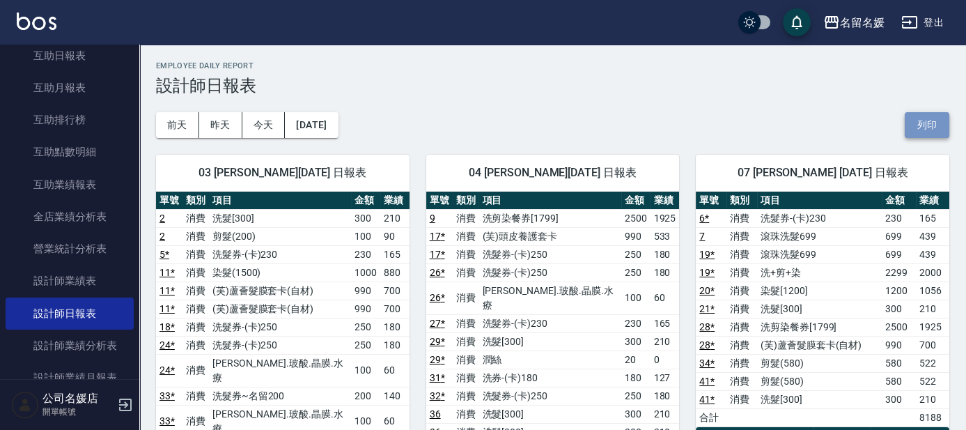
click at [913, 119] on button "列印" at bounding box center [927, 125] width 45 height 26
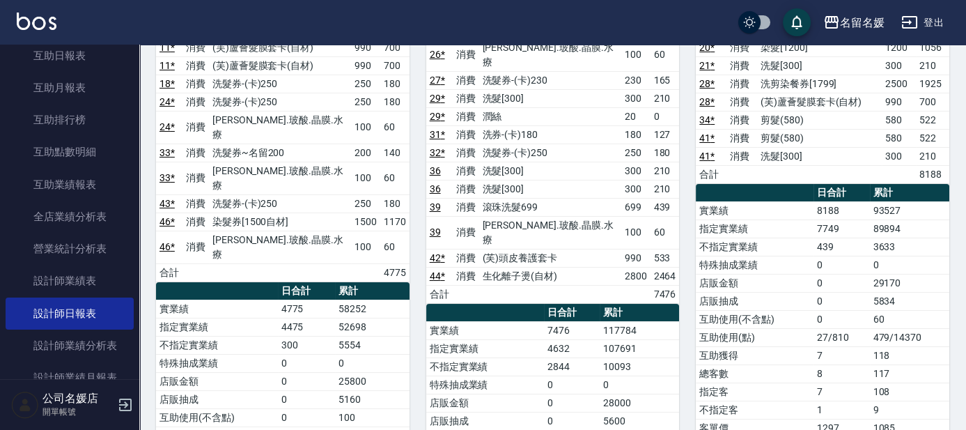
scroll to position [380, 0]
